Goal: Learn about a topic

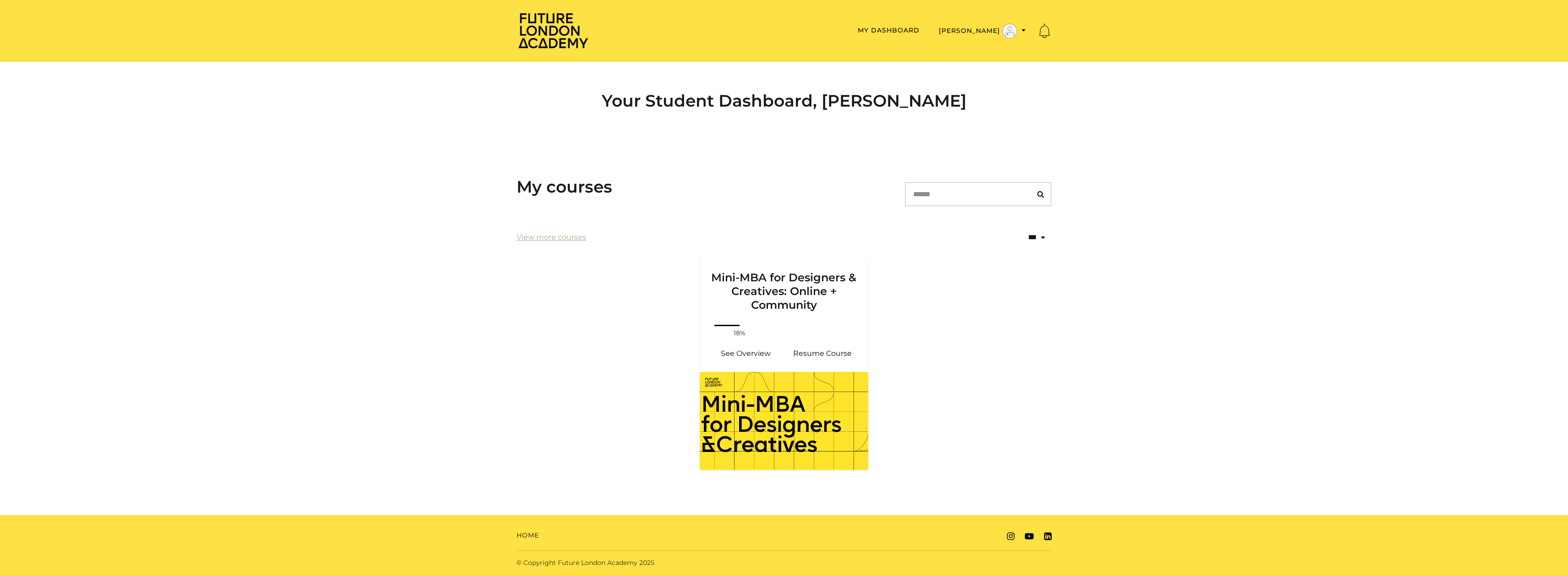
click at [1215, 350] on section "**********" at bounding box center [784, 321] width 1568 height 348
click at [757, 349] on link "See Overview" at bounding box center [745, 353] width 77 height 22
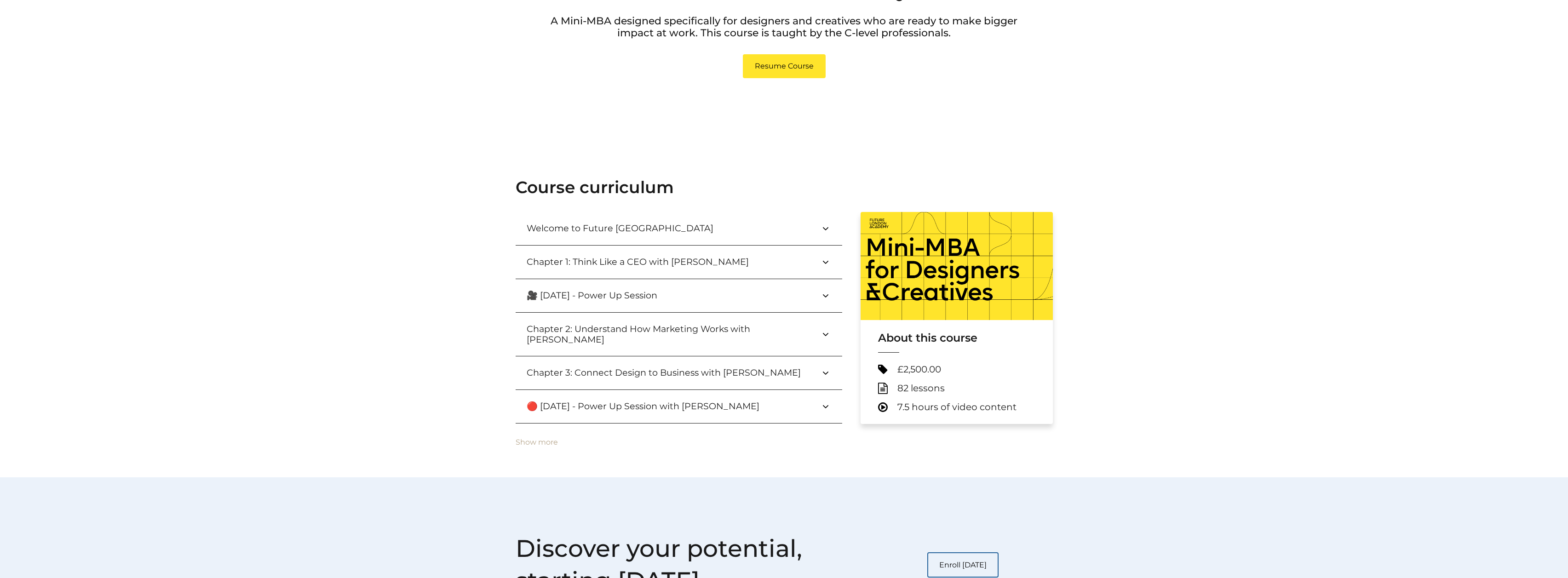
scroll to position [183, 0]
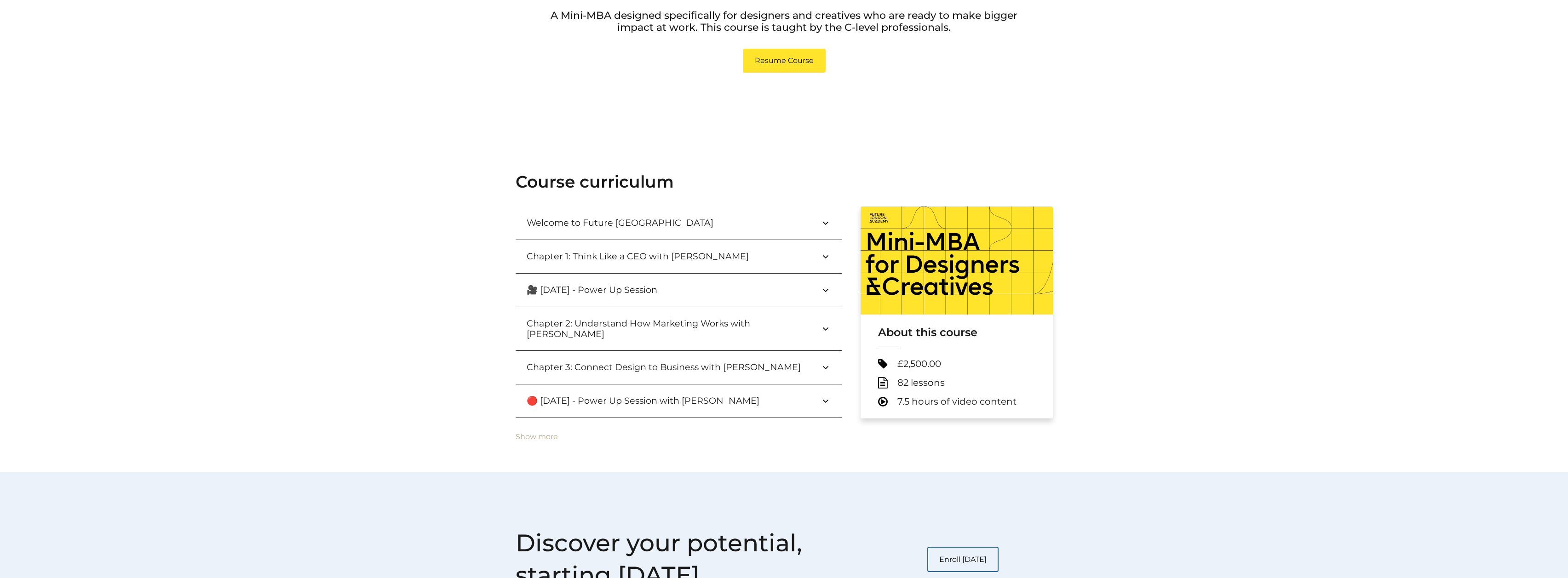
click at [820, 257] on icon at bounding box center [826, 257] width 12 height 12
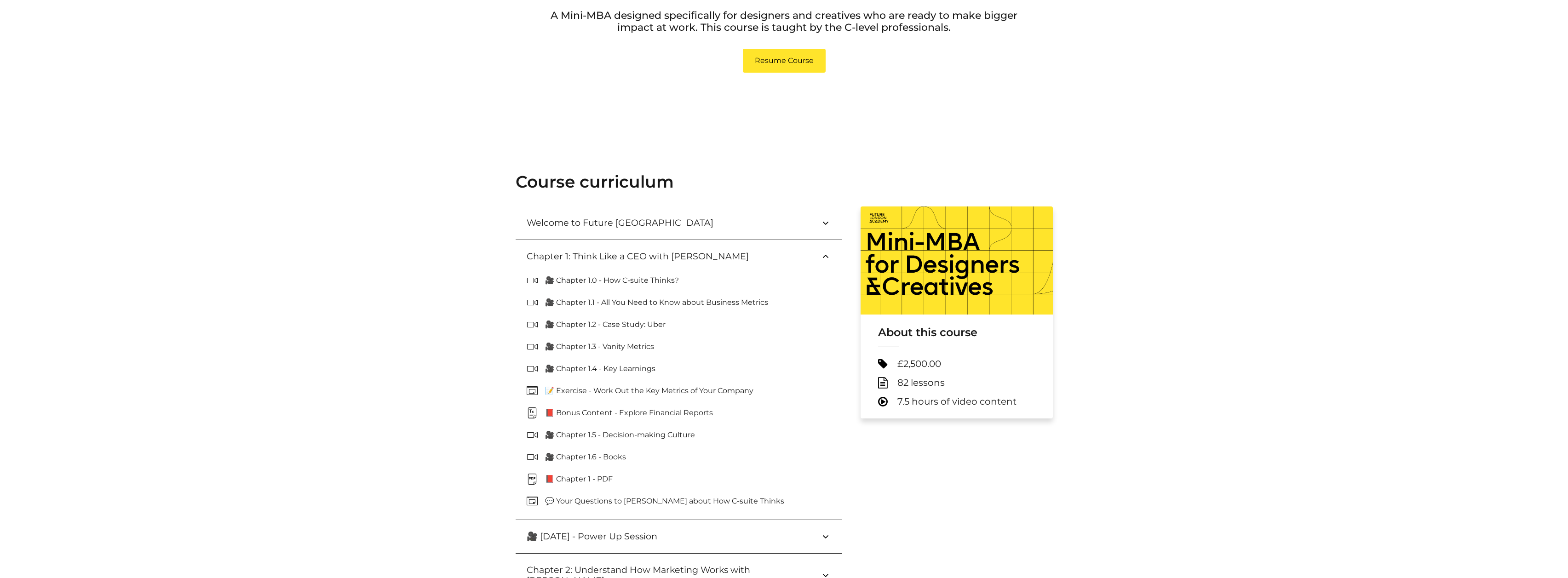
click at [820, 257] on icon at bounding box center [826, 257] width 12 height 12
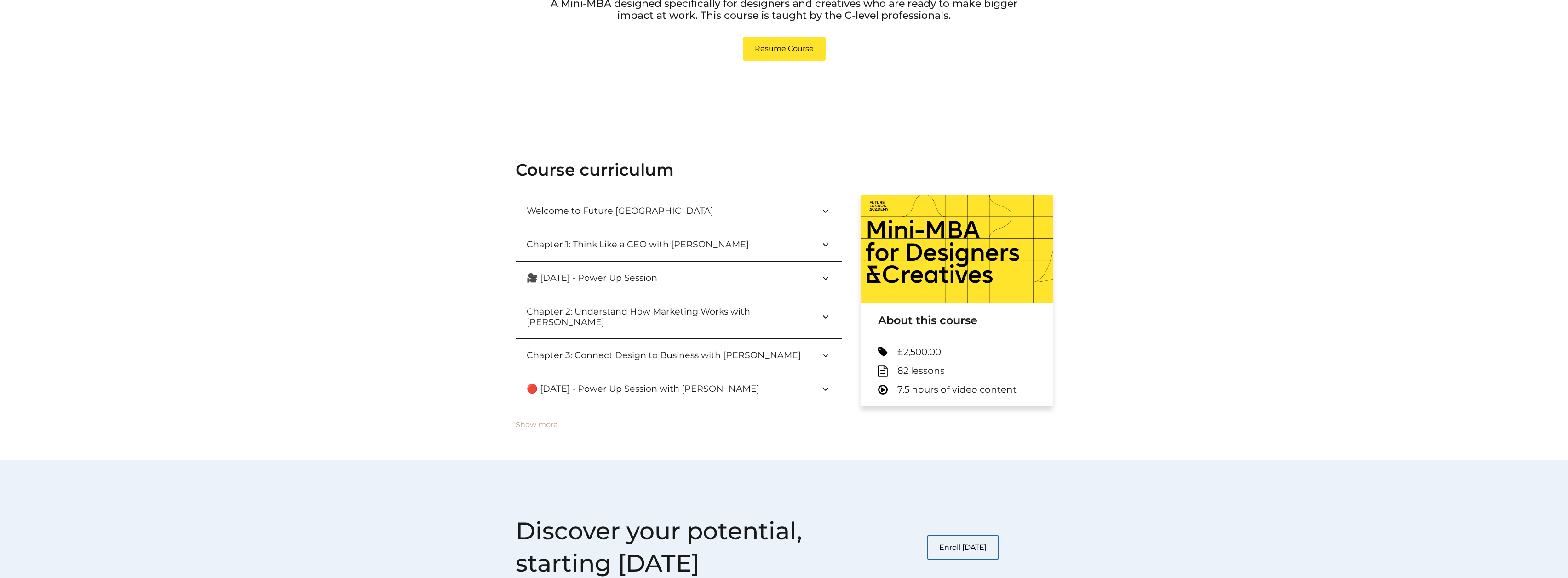
scroll to position [0, 0]
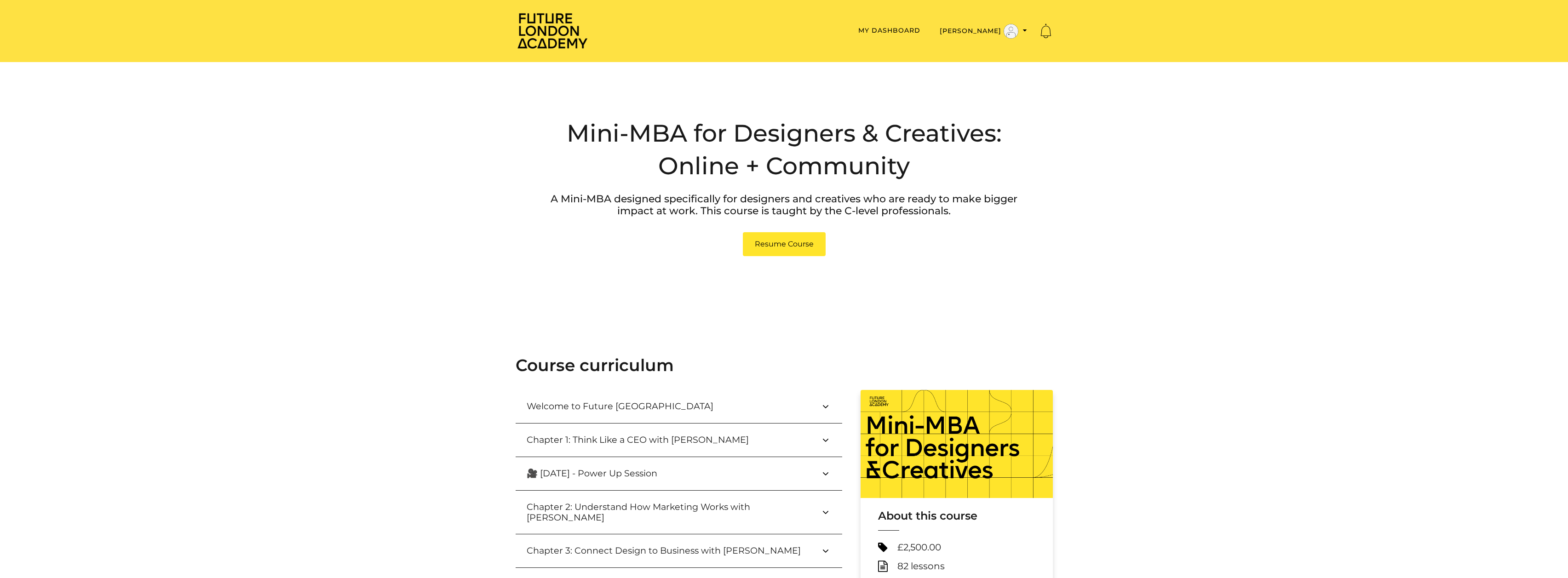
click at [824, 474] on icon at bounding box center [826, 474] width 12 height 12
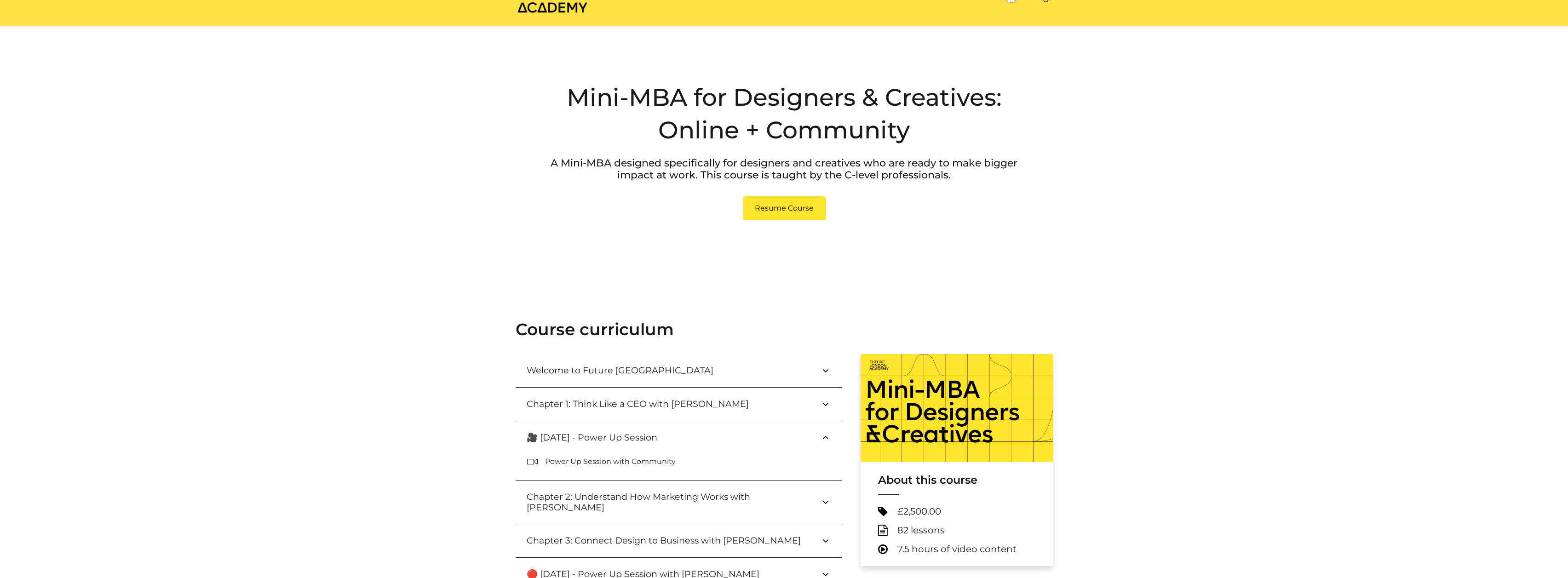
scroll to position [84, 0]
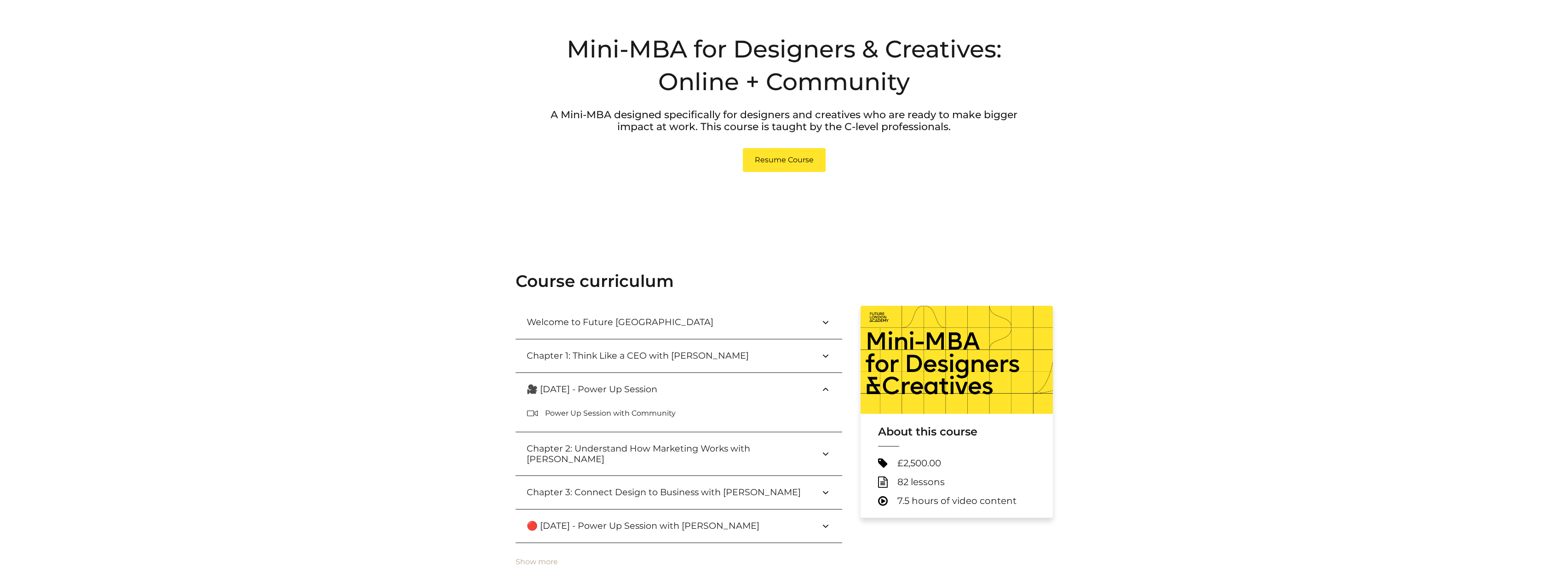
click at [826, 389] on icon at bounding box center [826, 390] width 12 height 12
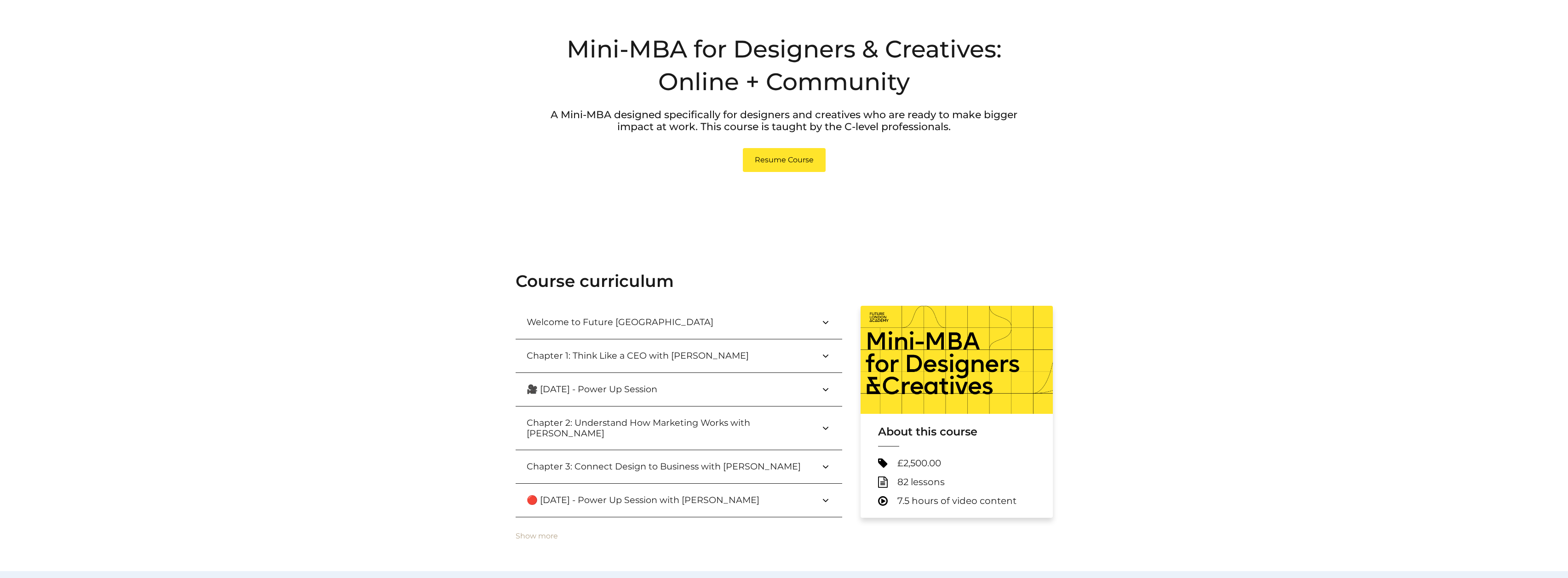
click at [827, 424] on icon at bounding box center [826, 428] width 12 height 12
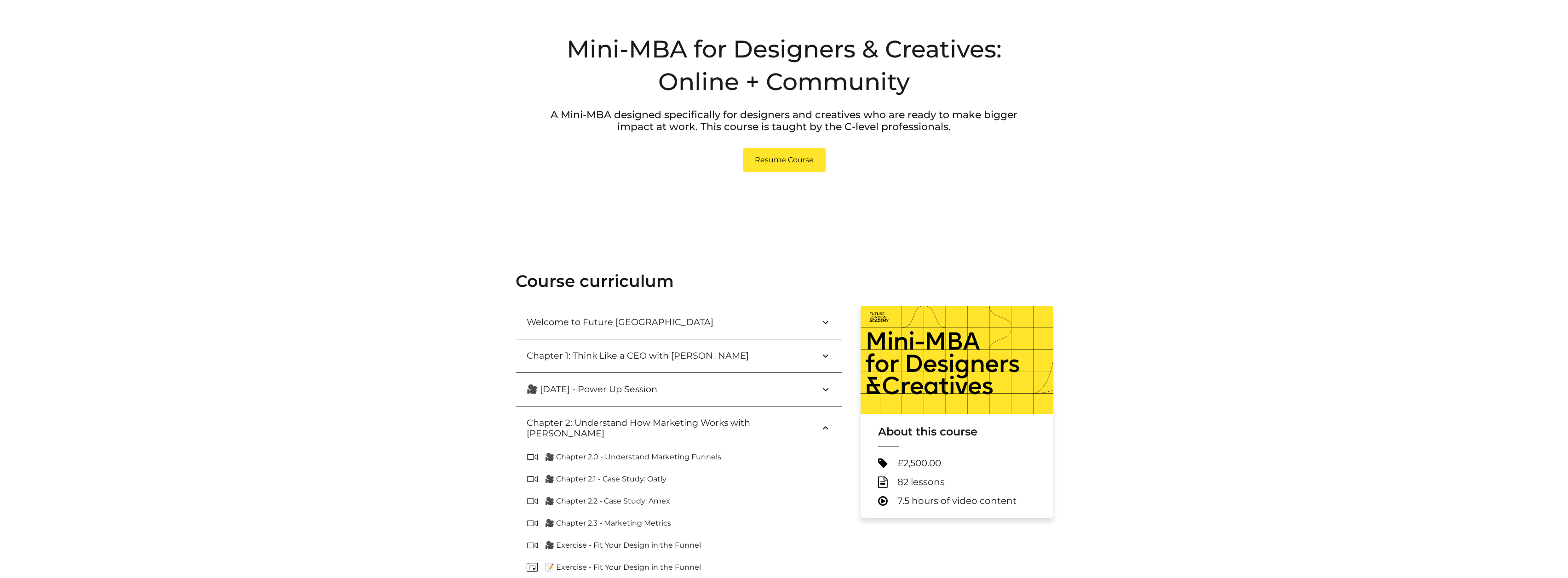
click at [827, 424] on icon at bounding box center [826, 428] width 12 height 12
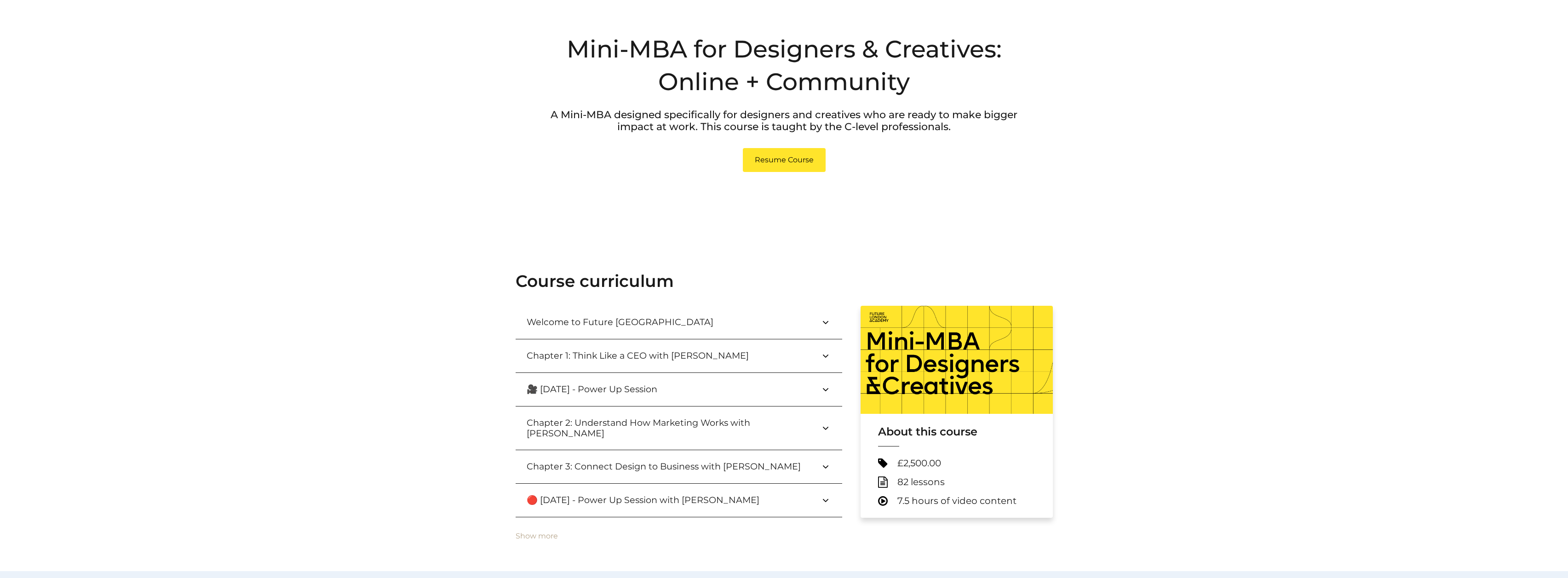
click at [1109, 332] on section "Course curriculum Welcome to Future London Academy 🎥 About this course" at bounding box center [784, 406] width 1568 height 330
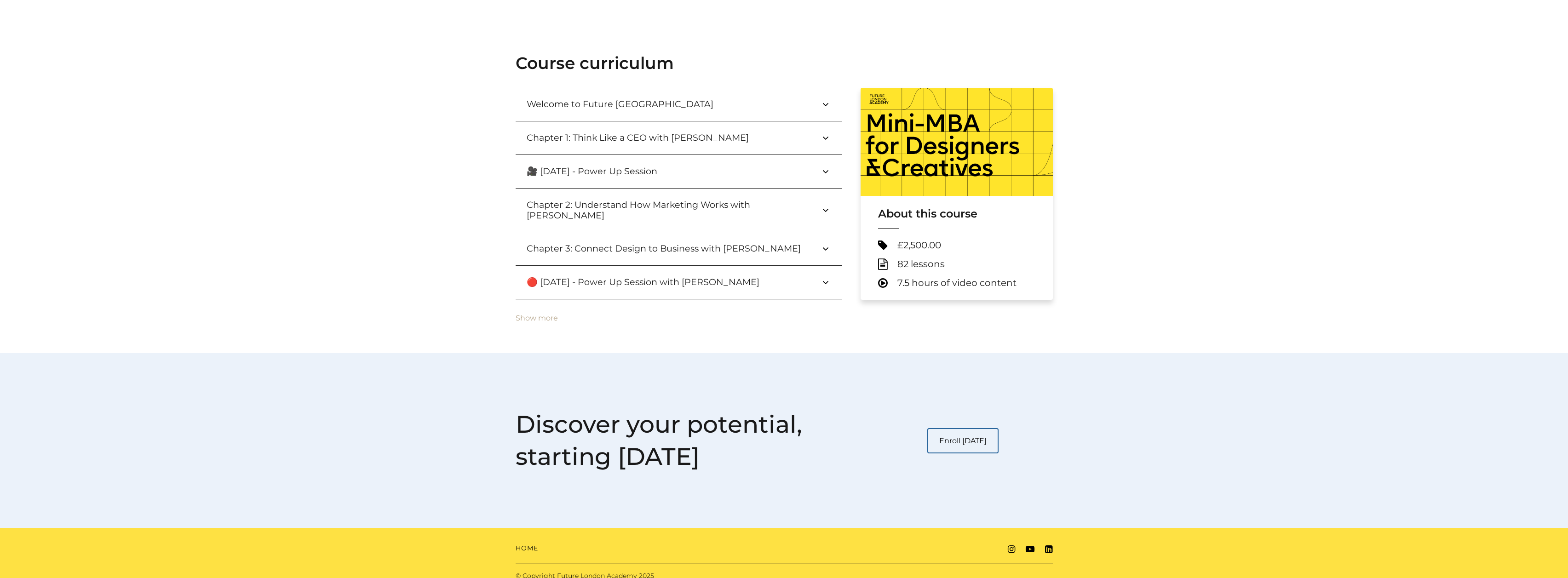
scroll to position [0, 0]
